Goal: Find contact information: Find contact information

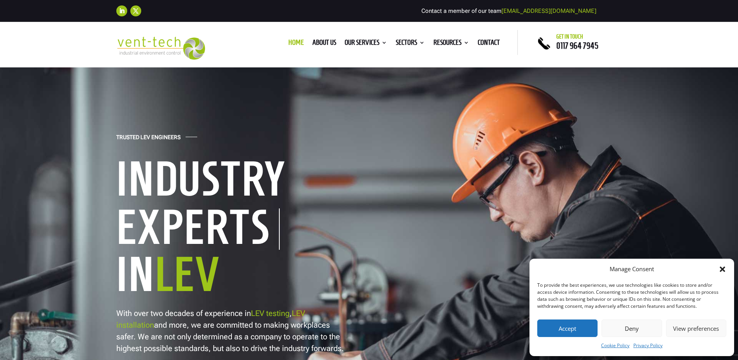
click at [723, 266] on icon "Close dialog" at bounding box center [723, 269] width 8 height 8
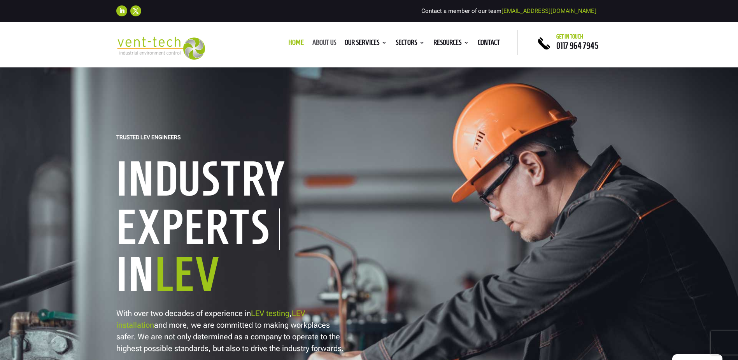
click at [322, 42] on link "About us" at bounding box center [324, 44] width 24 height 9
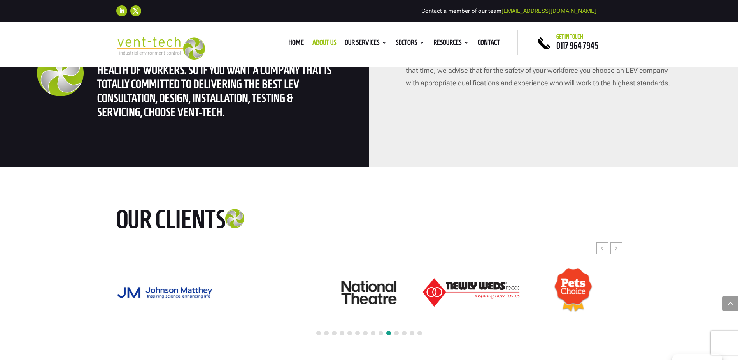
scroll to position [1868, 0]
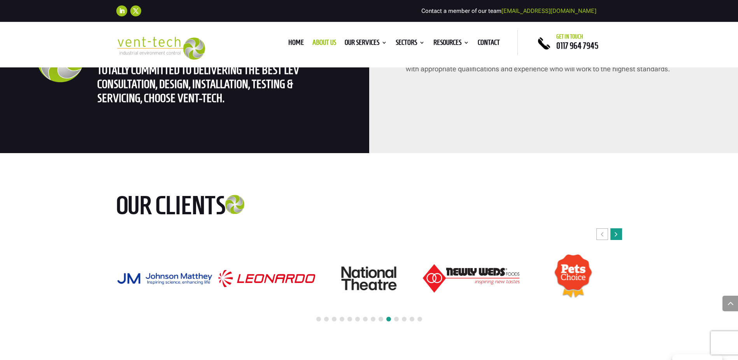
click at [616, 230] on icon "Next slide" at bounding box center [616, 234] width 3 height 8
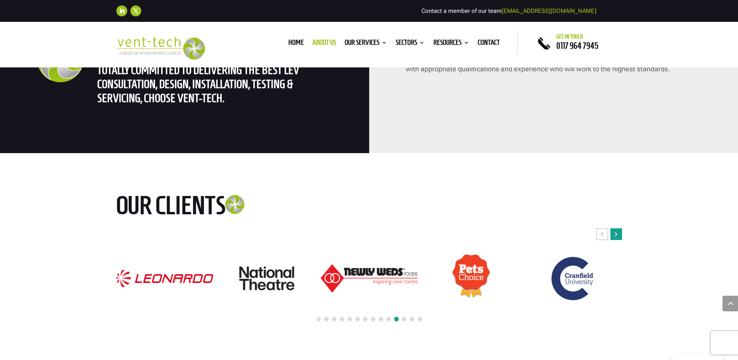
click at [616, 230] on icon "Next slide" at bounding box center [616, 234] width 3 height 8
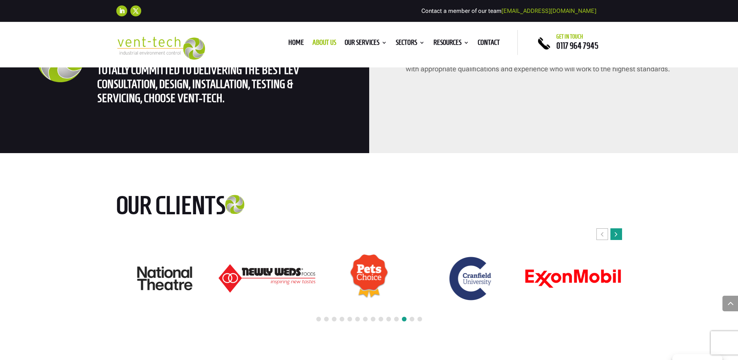
click at [616, 230] on icon "Next slide" at bounding box center [616, 234] width 3 height 8
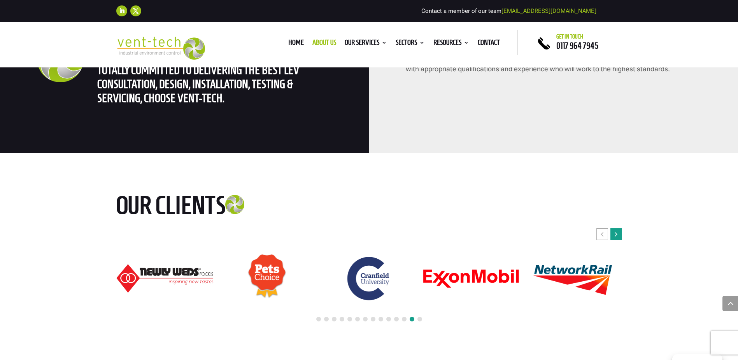
click at [616, 230] on icon "Next slide" at bounding box center [616, 234] width 3 height 8
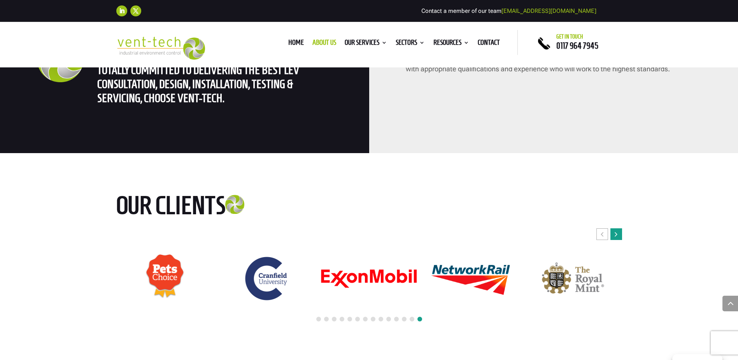
click at [616, 230] on icon "Next slide" at bounding box center [616, 234] width 3 height 8
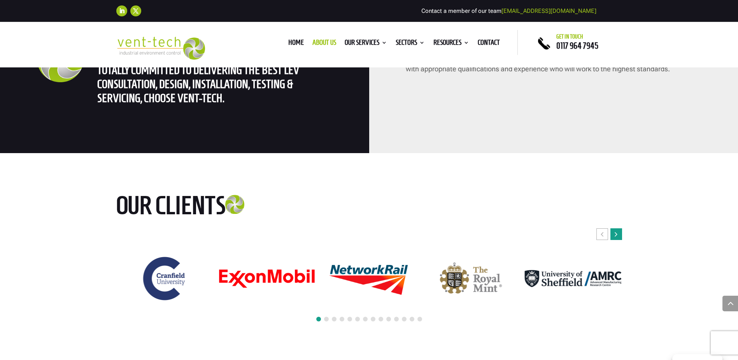
click at [616, 230] on icon "Next slide" at bounding box center [616, 234] width 3 height 8
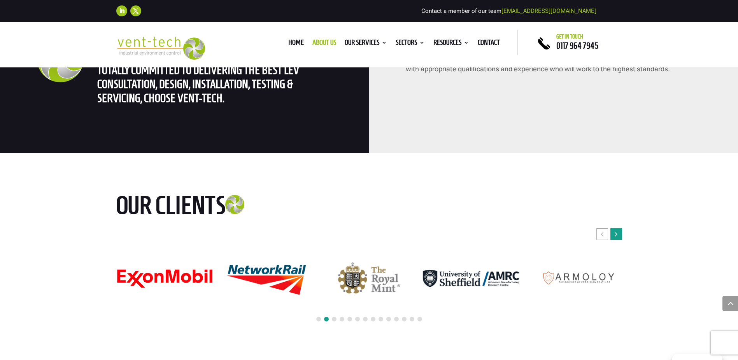
click at [616, 230] on icon "Next slide" at bounding box center [616, 234] width 3 height 8
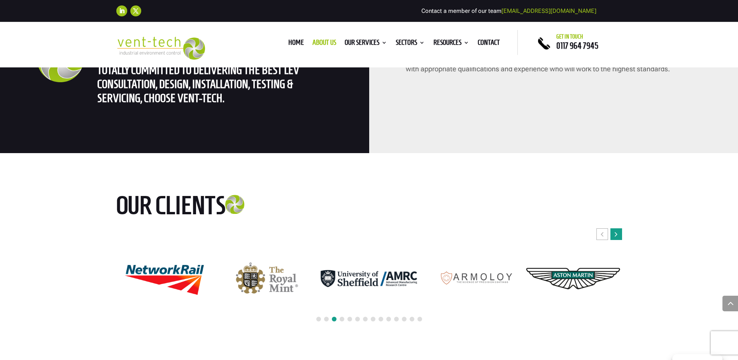
click at [616, 230] on icon "Next slide" at bounding box center [616, 234] width 3 height 8
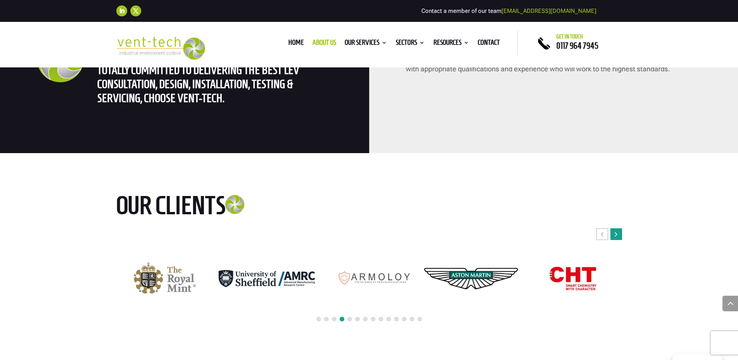
click at [616, 230] on icon "Next slide" at bounding box center [616, 234] width 3 height 8
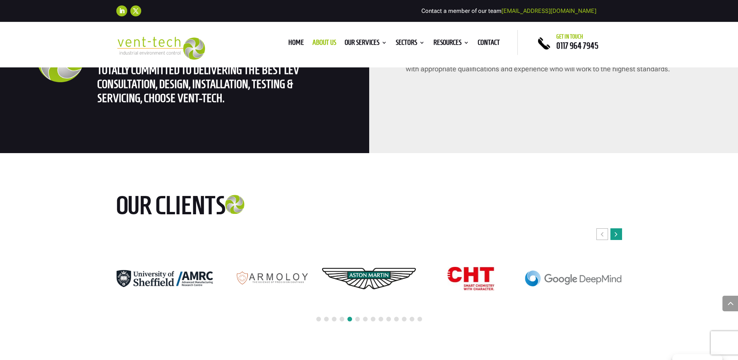
click at [616, 230] on icon "Next slide" at bounding box center [616, 234] width 3 height 8
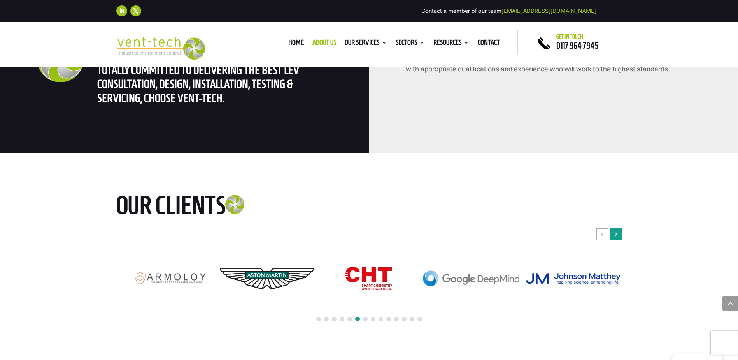
click at [616, 230] on icon "Next slide" at bounding box center [616, 234] width 3 height 8
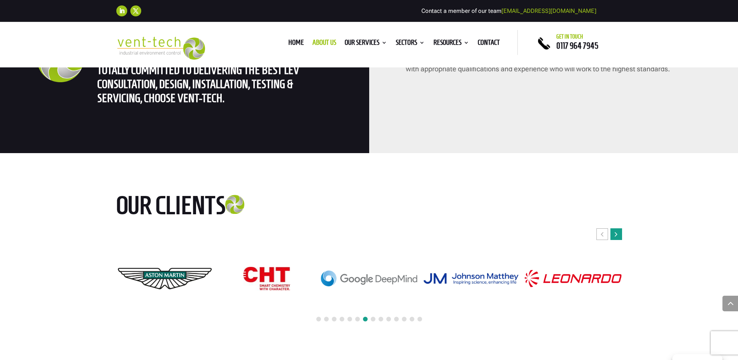
click at [616, 230] on icon "Next slide" at bounding box center [616, 234] width 3 height 8
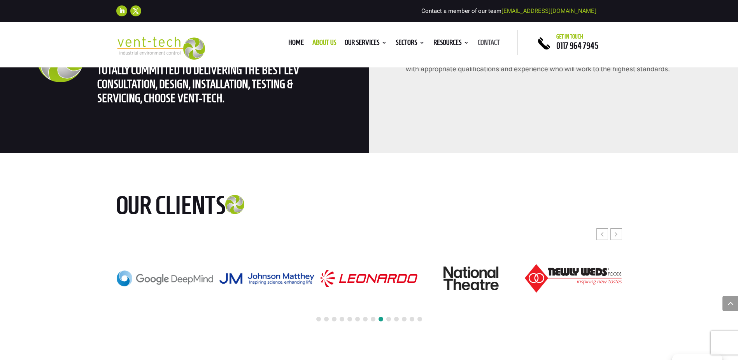
click at [495, 45] on link "Contact" at bounding box center [489, 44] width 22 height 9
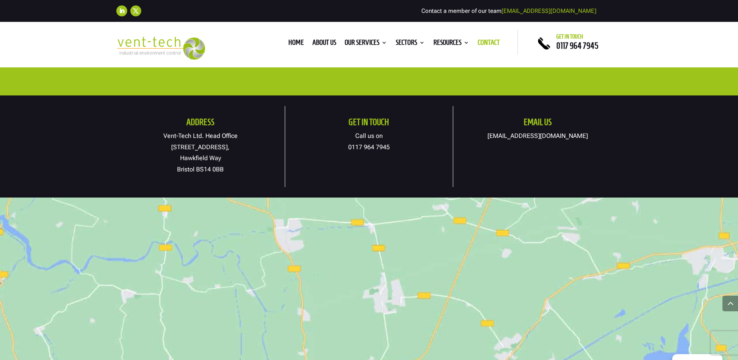
scroll to position [389, 0]
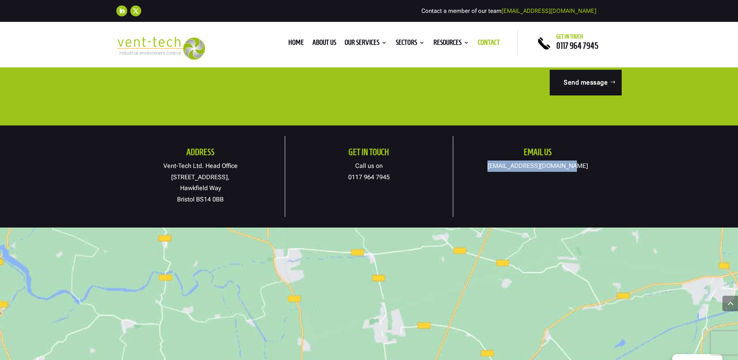
drag, startPoint x: 581, startPoint y: 166, endPoint x: 501, endPoint y: 165, distance: 80.5
click at [501, 165] on p "[EMAIL_ADDRESS][DOMAIN_NAME]" at bounding box center [537, 165] width 168 height 11
copy link "[EMAIL_ADDRESS][DOMAIN_NAME]"
click at [294, 45] on link "Home" at bounding box center [296, 44] width 16 height 9
